Goal: Communication & Community: Participate in discussion

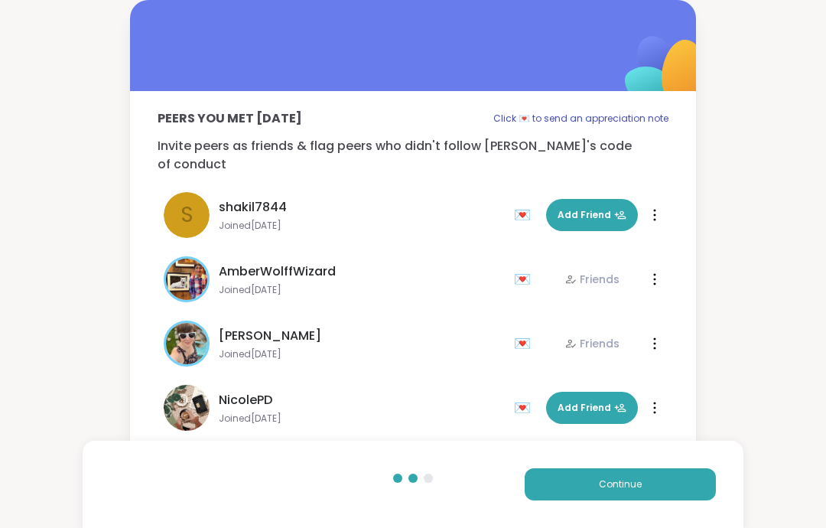
click at [606, 460] on div "Continue" at bounding box center [413, 483] width 661 height 87
click at [611, 497] on button "Continue" at bounding box center [619, 484] width 191 height 32
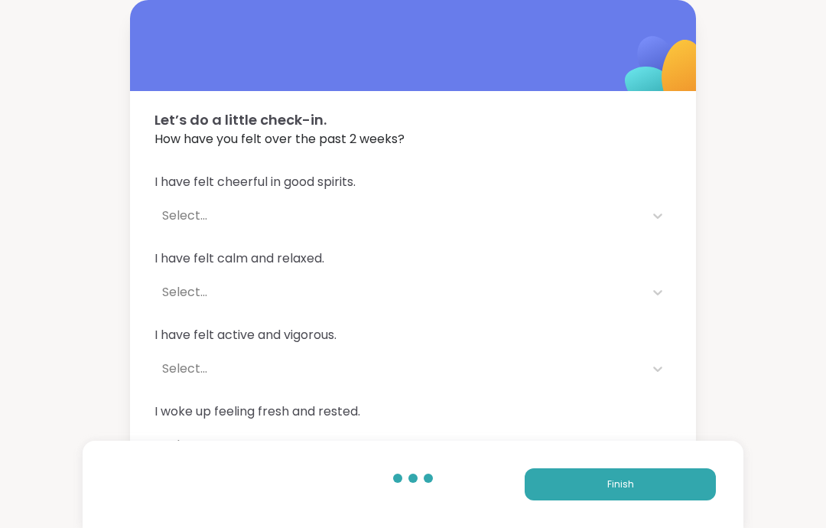
click at [597, 476] on button "Finish" at bounding box center [619, 484] width 191 height 32
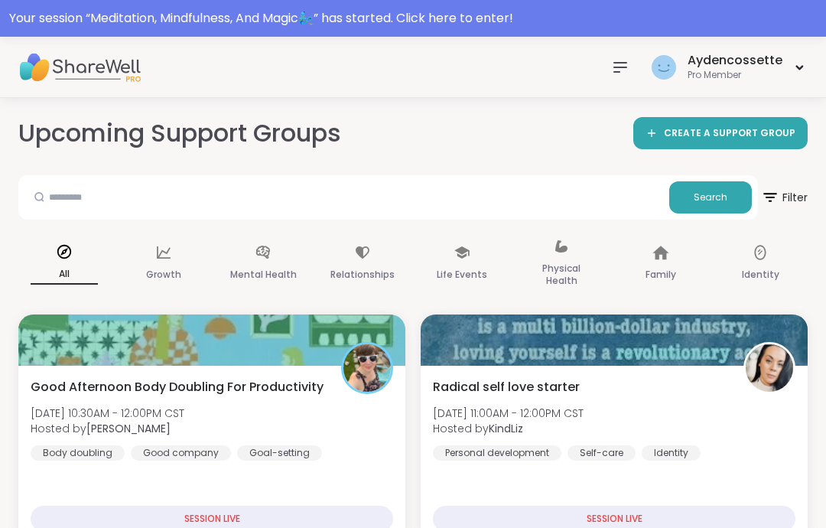
click at [70, 24] on div "Your session “ Meditation, Mindfulness, And Magic🧞‍♂️ ” has started. Click here…" at bounding box center [412, 18] width 807 height 18
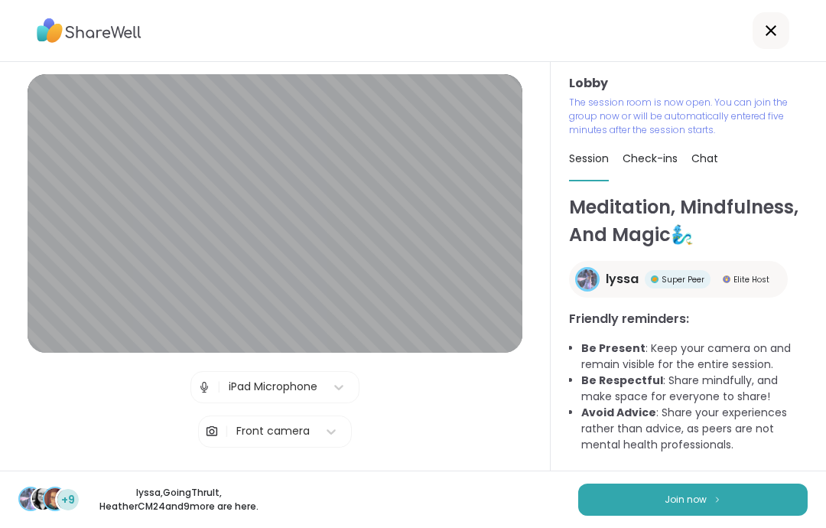
click at [713, 500] on img at bounding box center [717, 499] width 9 height 8
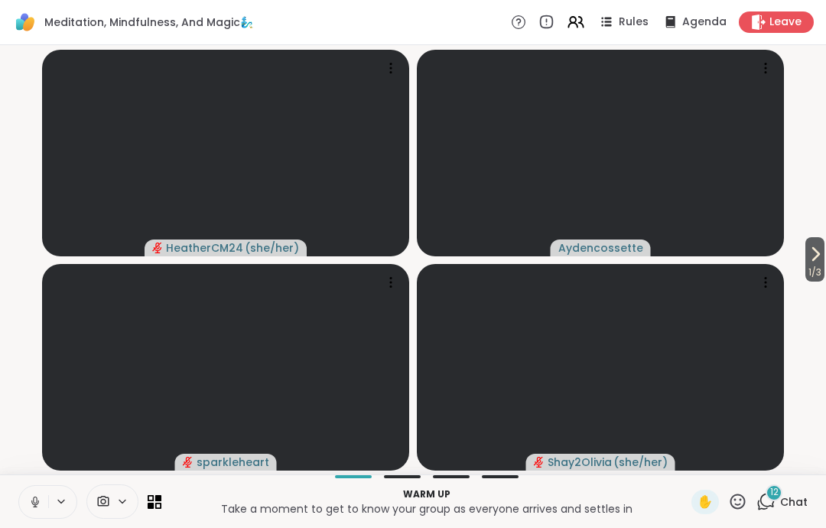
click at [25, 517] on button at bounding box center [33, 501] width 29 height 32
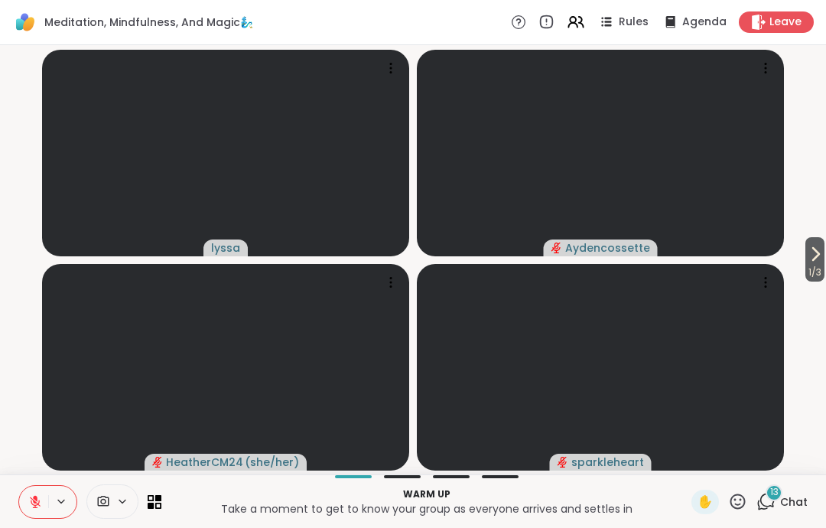
click at [791, 500] on span "Chat" at bounding box center [794, 501] width 28 height 15
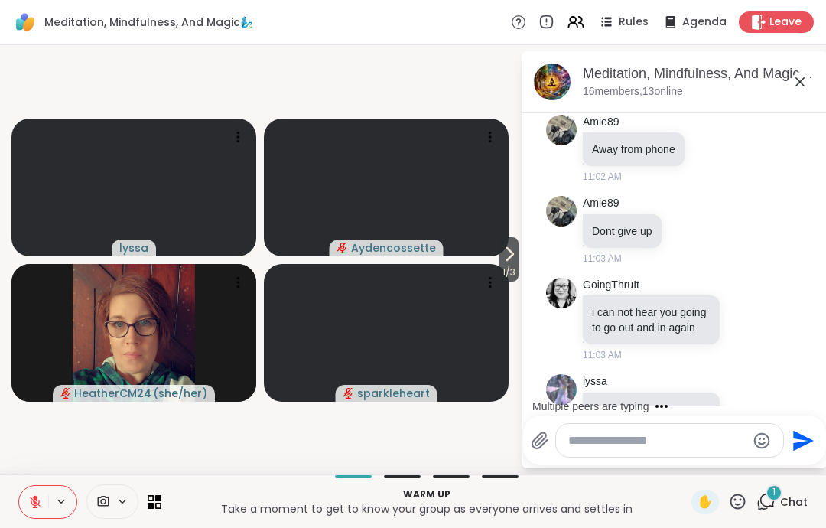
scroll to position [2784, 0]
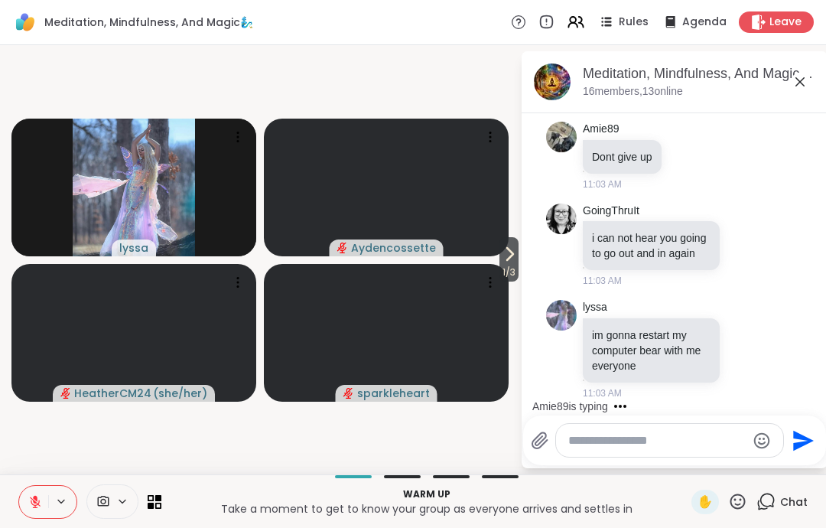
click at [745, 350] on icon at bounding box center [746, 349] width 14 height 15
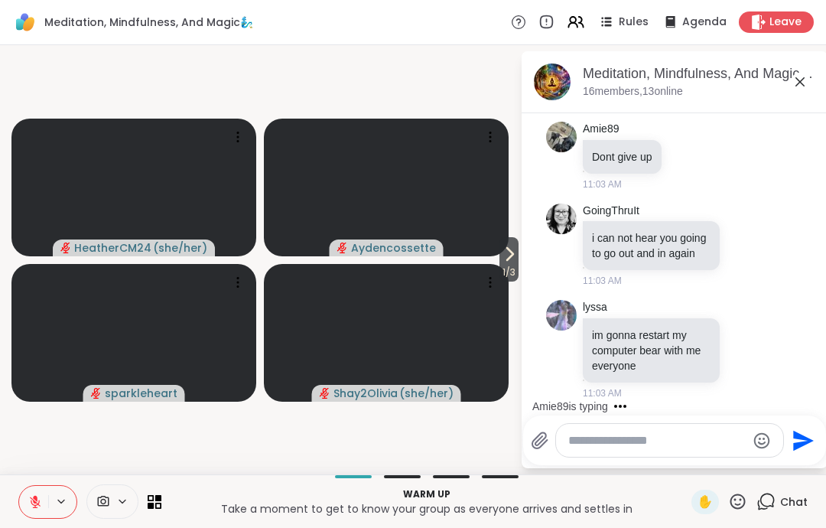
click at [797, 83] on icon at bounding box center [799, 81] width 9 height 9
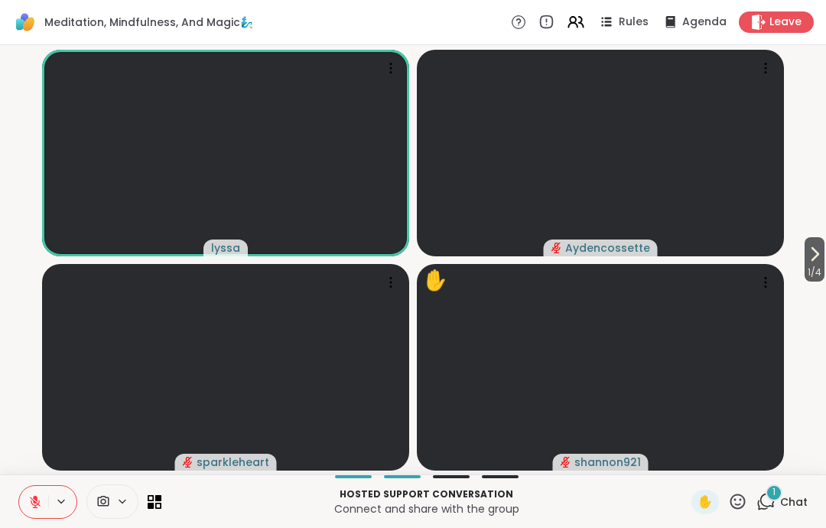
click at [698, 511] on div "✋" at bounding box center [705, 501] width 28 height 24
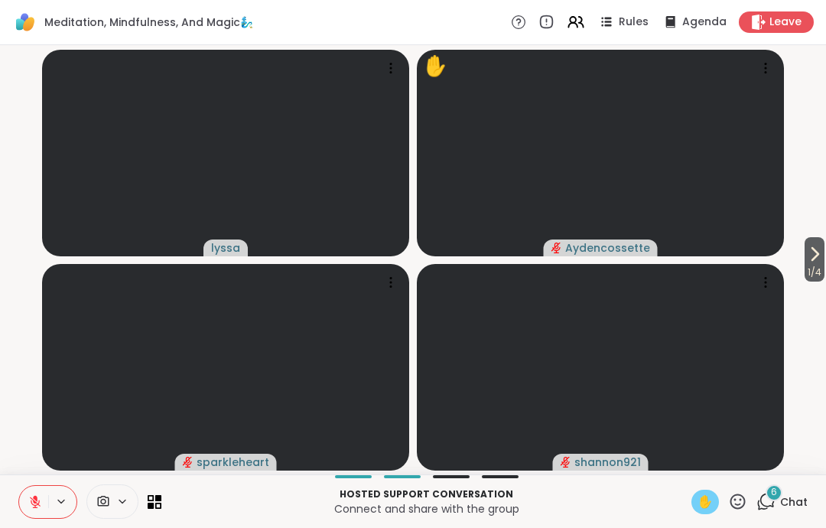
click at [705, 498] on span "✋" at bounding box center [704, 501] width 15 height 18
